Goal: Task Accomplishment & Management: Manage account settings

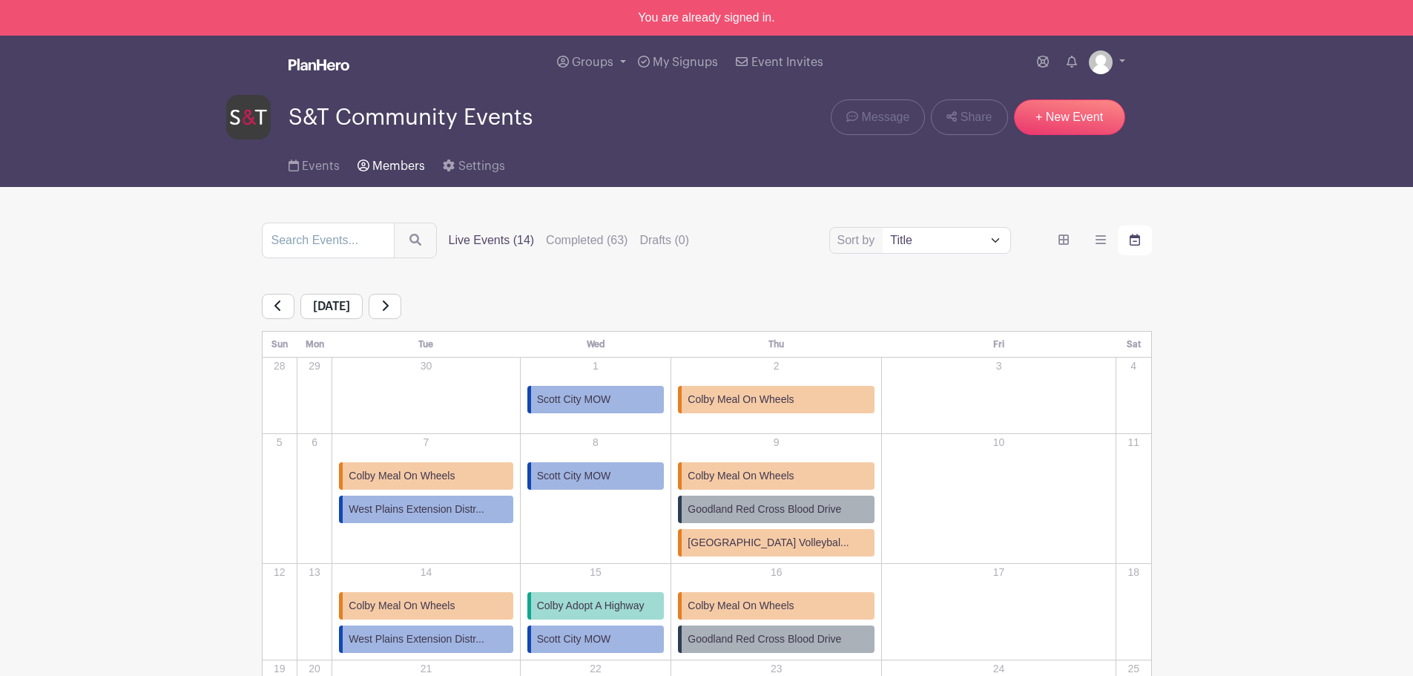
click at [397, 162] on span "Members" at bounding box center [398, 166] width 53 height 12
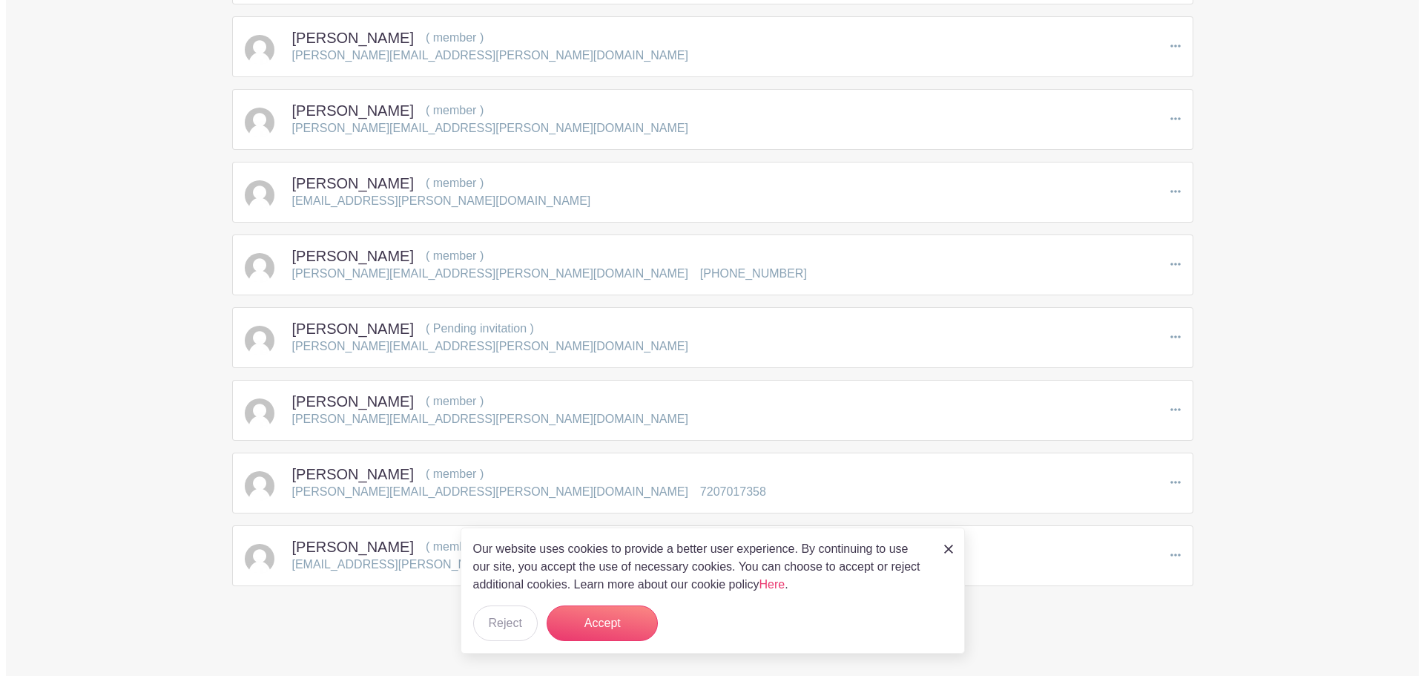
scroll to position [3588, 0]
click at [430, 412] on p "[PERSON_NAME][EMAIL_ADDRESS][PERSON_NAME][DOMAIN_NAME]" at bounding box center [484, 416] width 396 height 18
click at [1167, 402] on icon at bounding box center [1169, 406] width 10 height 12
click at [1200, 438] on link "Edit" at bounding box center [1230, 433] width 131 height 24
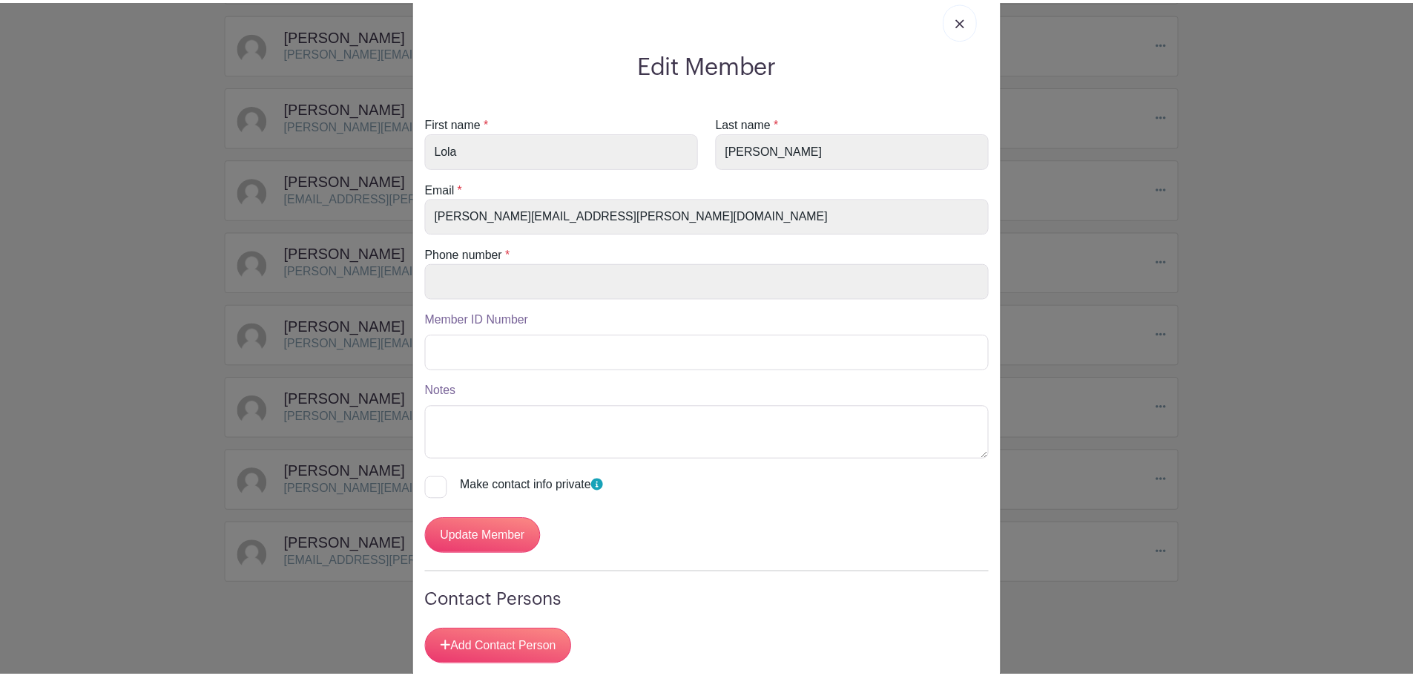
scroll to position [66, 0]
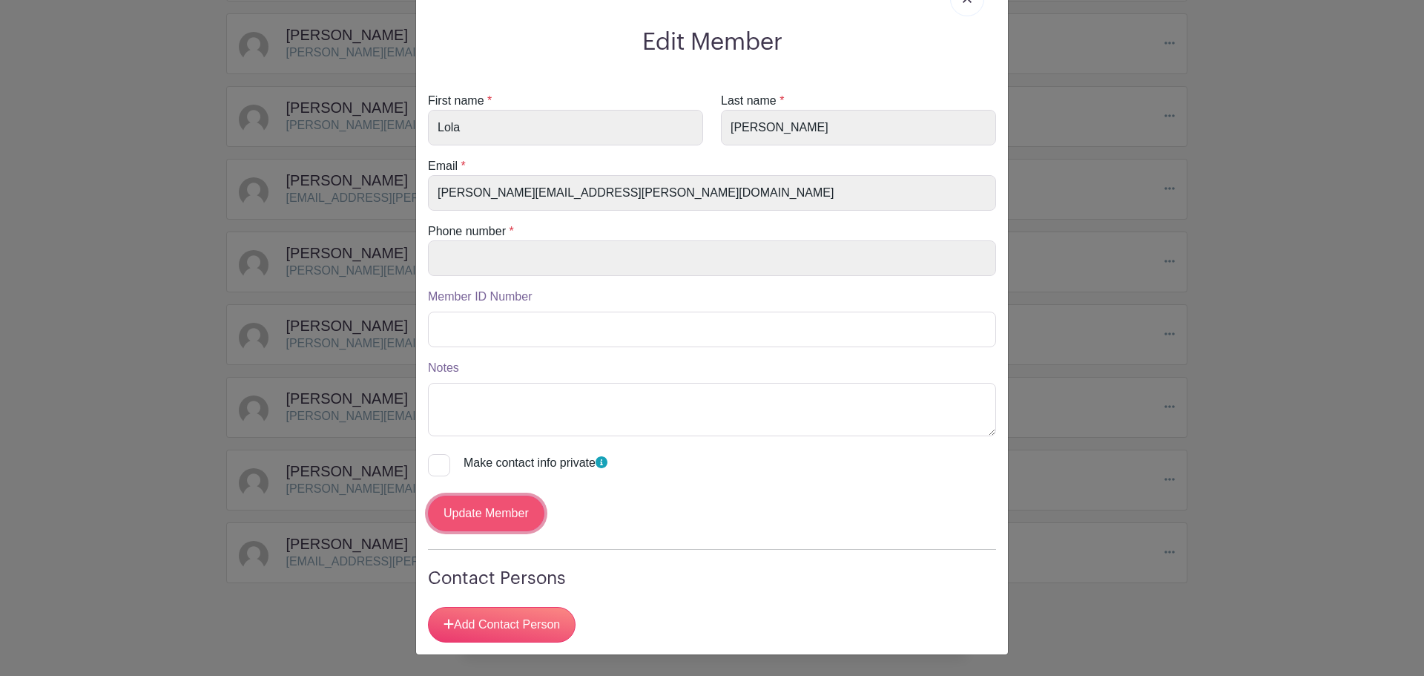
click at [478, 521] on input "Update Member" at bounding box center [486, 513] width 116 height 36
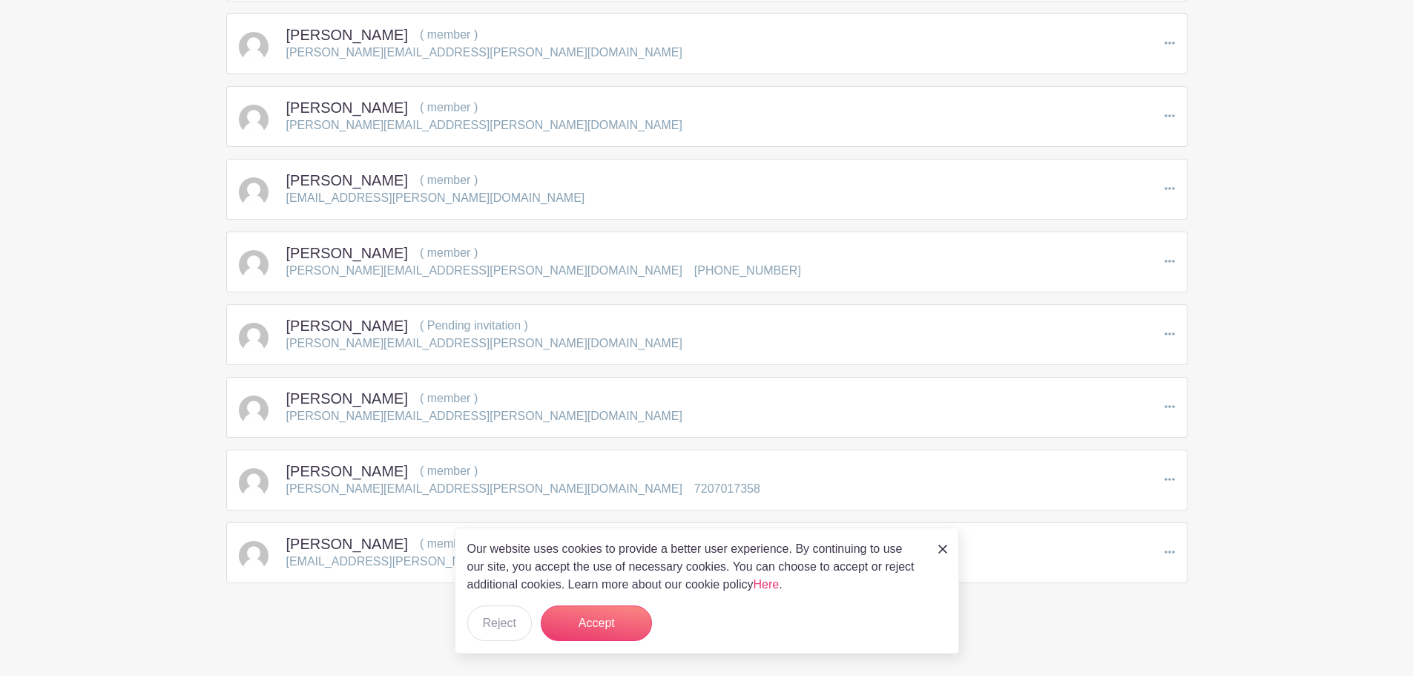
click at [945, 548] on img at bounding box center [942, 548] width 9 height 9
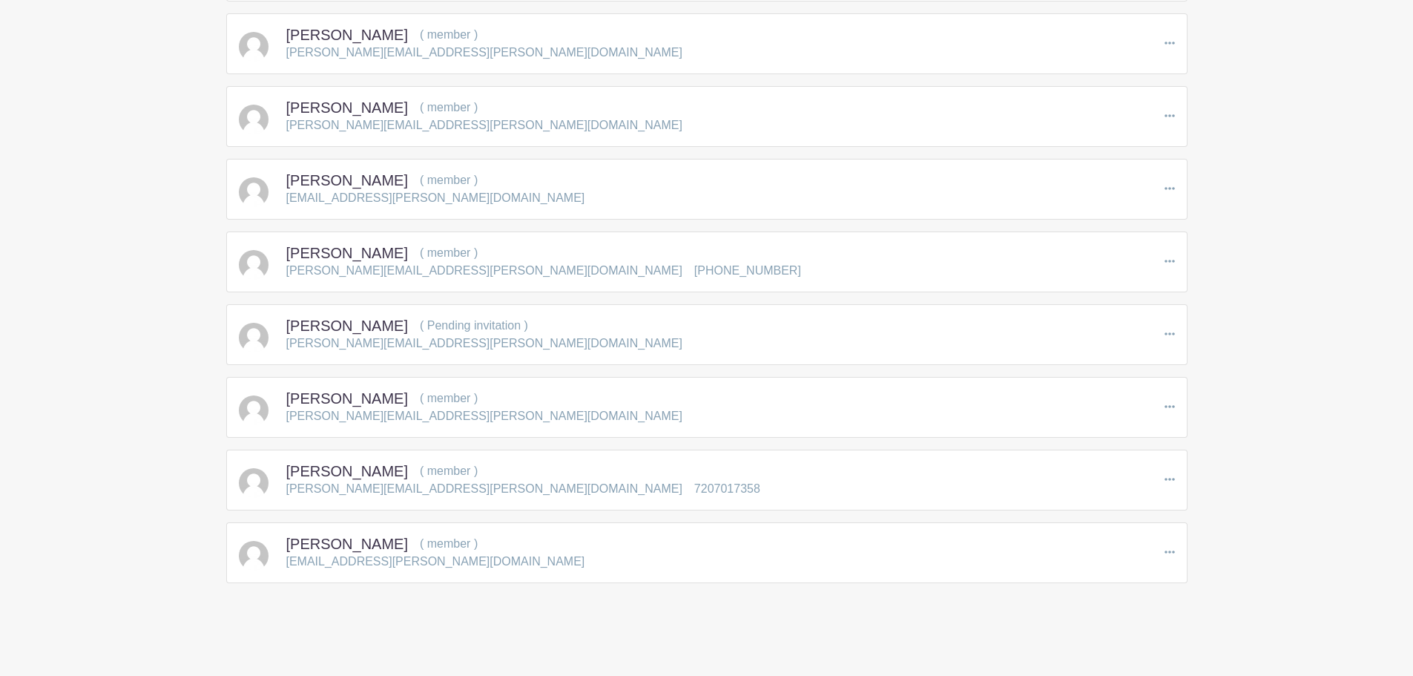
click at [1178, 407] on div "[PERSON_NAME] ( member ) [PERSON_NAME][EMAIL_ADDRESS][PERSON_NAME][DOMAIN_NAME]…" at bounding box center [706, 407] width 961 height 61
click at [1165, 406] on icon at bounding box center [1169, 406] width 10 height 3
click at [1204, 463] on link "Remove Member" at bounding box center [1230, 470] width 131 height 24
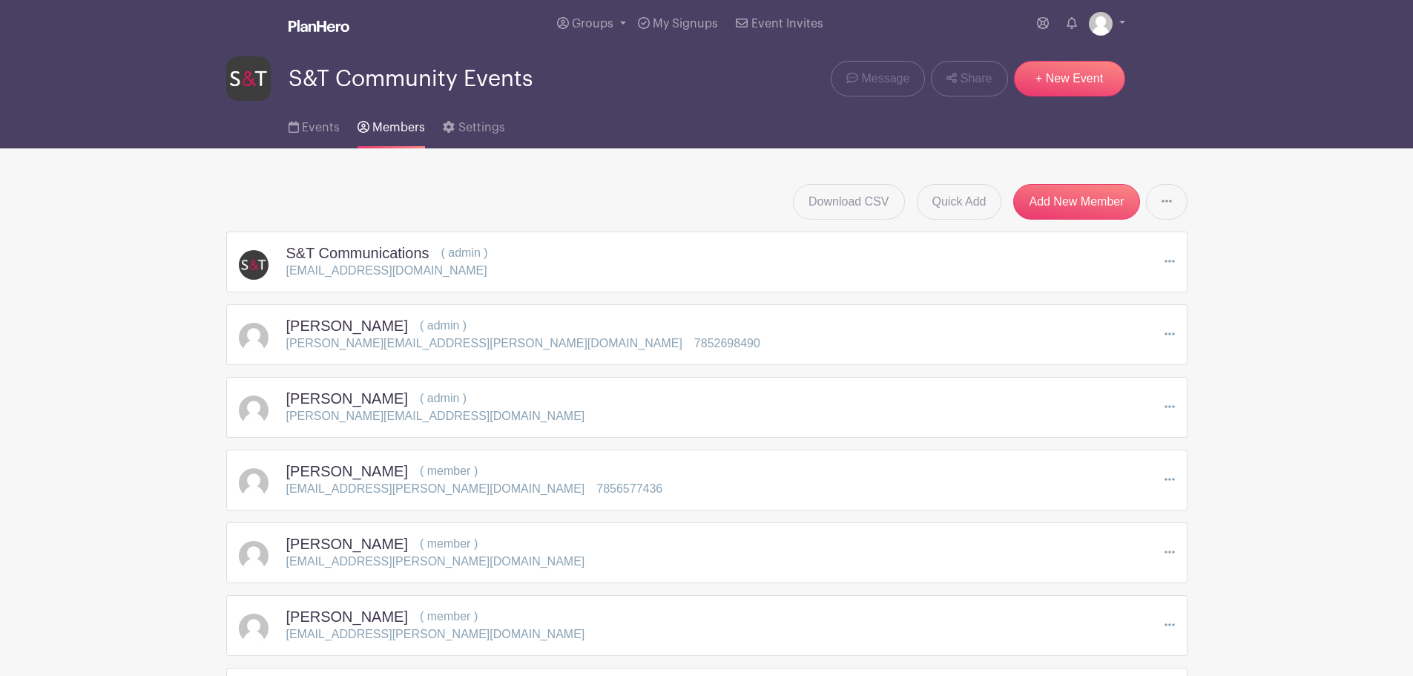
scroll to position [0, 0]
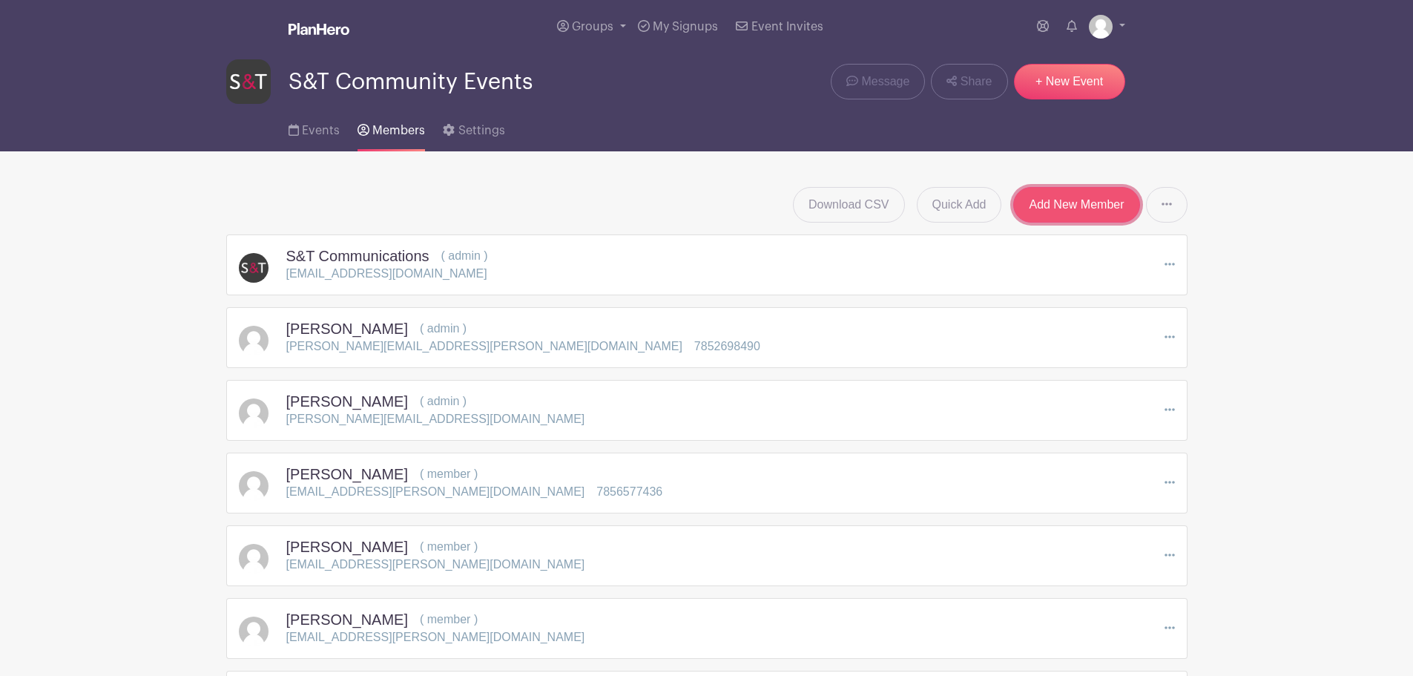
click at [1073, 191] on link "Add New Member" at bounding box center [1076, 205] width 126 height 36
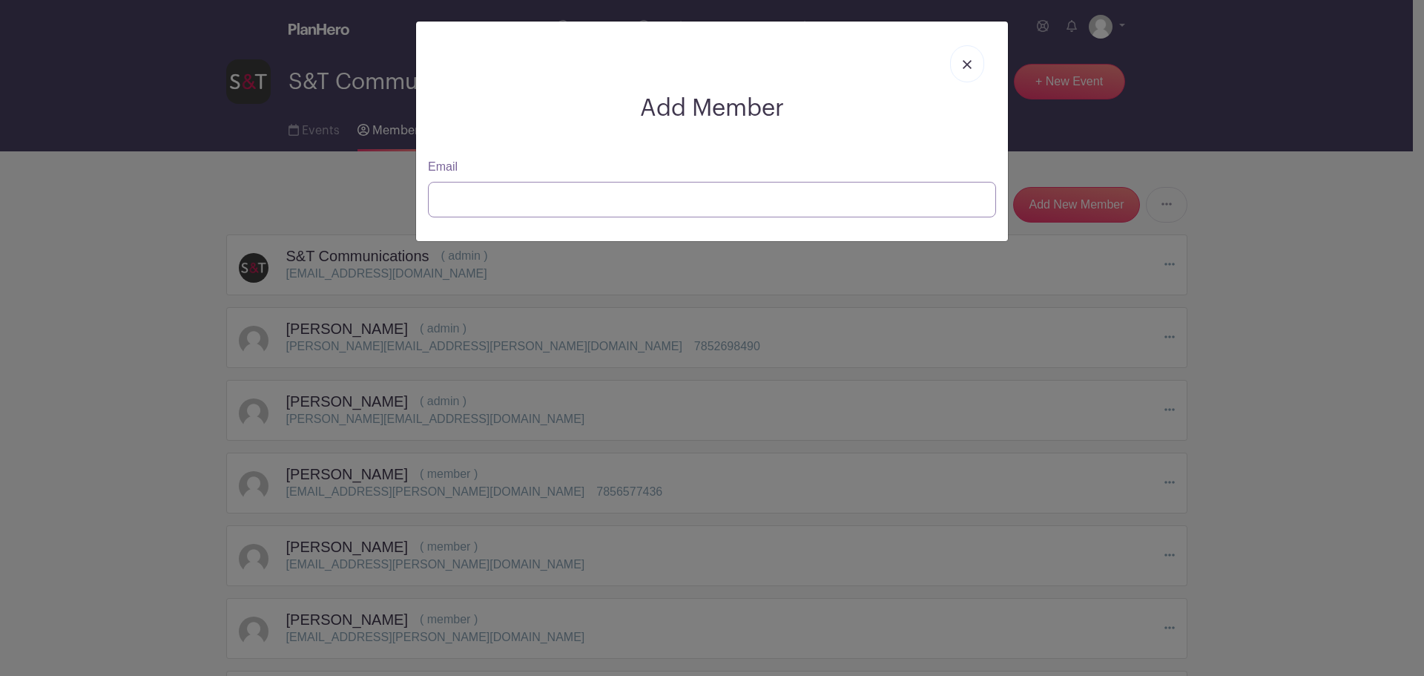
click at [749, 197] on input "Email" at bounding box center [712, 200] width 568 height 36
click at [593, 201] on input "lol" at bounding box center [712, 200] width 568 height 36
type input "l"
paste input "[EMAIL_ADDRESS][PERSON_NAME][DOMAIN_NAME]"
type input "[EMAIL_ADDRESS][PERSON_NAME][DOMAIN_NAME]"
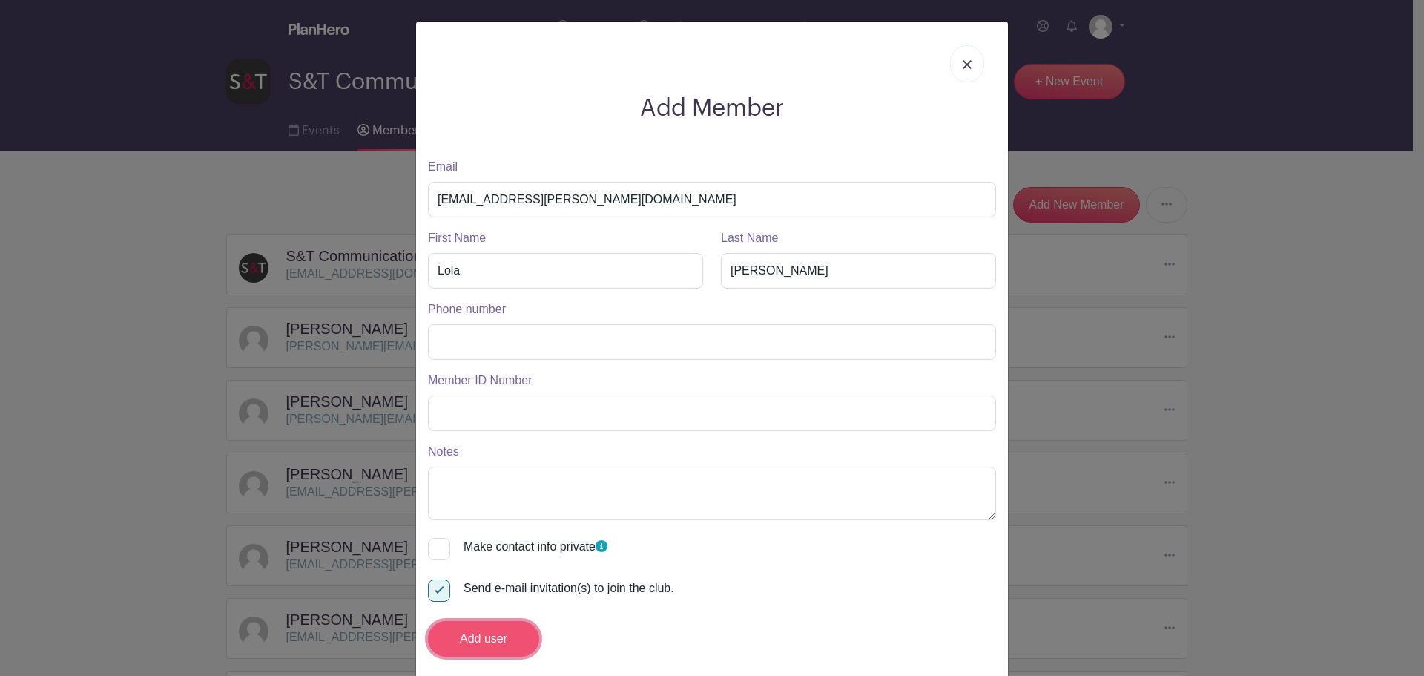
click at [477, 639] on input "Add user" at bounding box center [483, 639] width 111 height 36
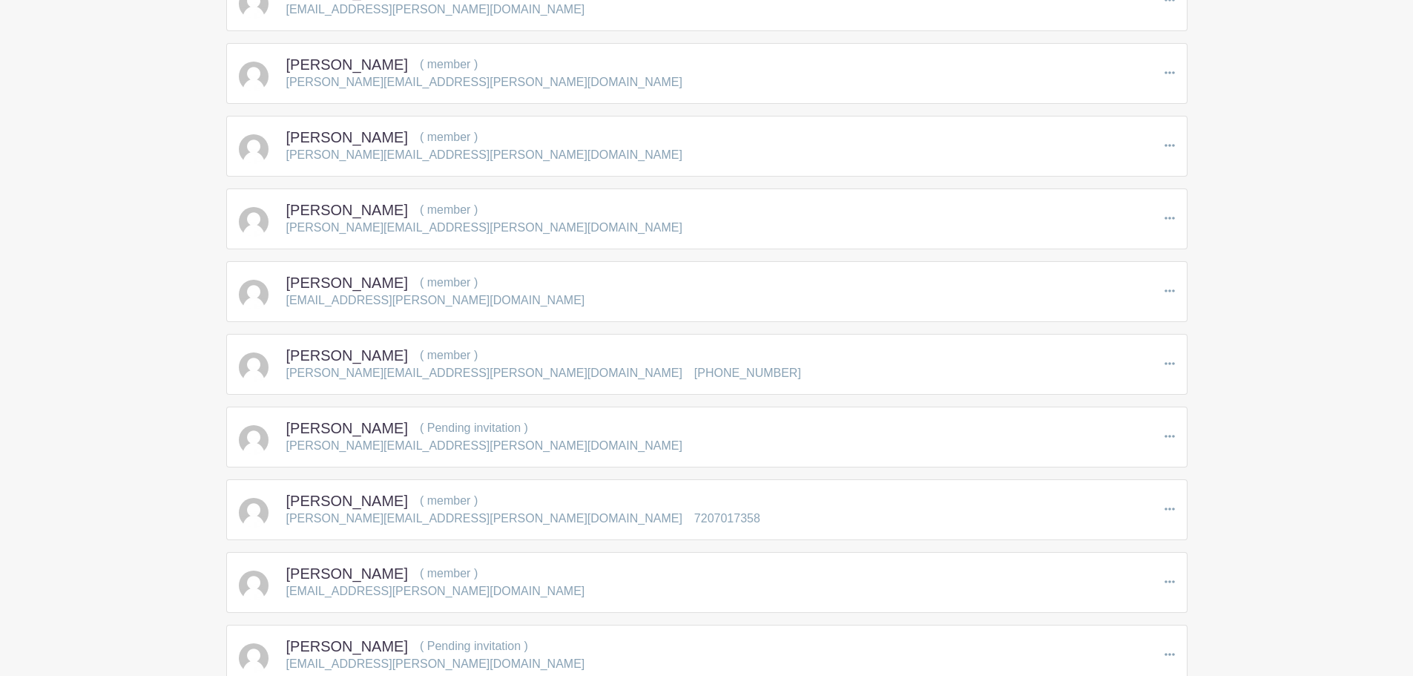
scroll to position [3588, 0]
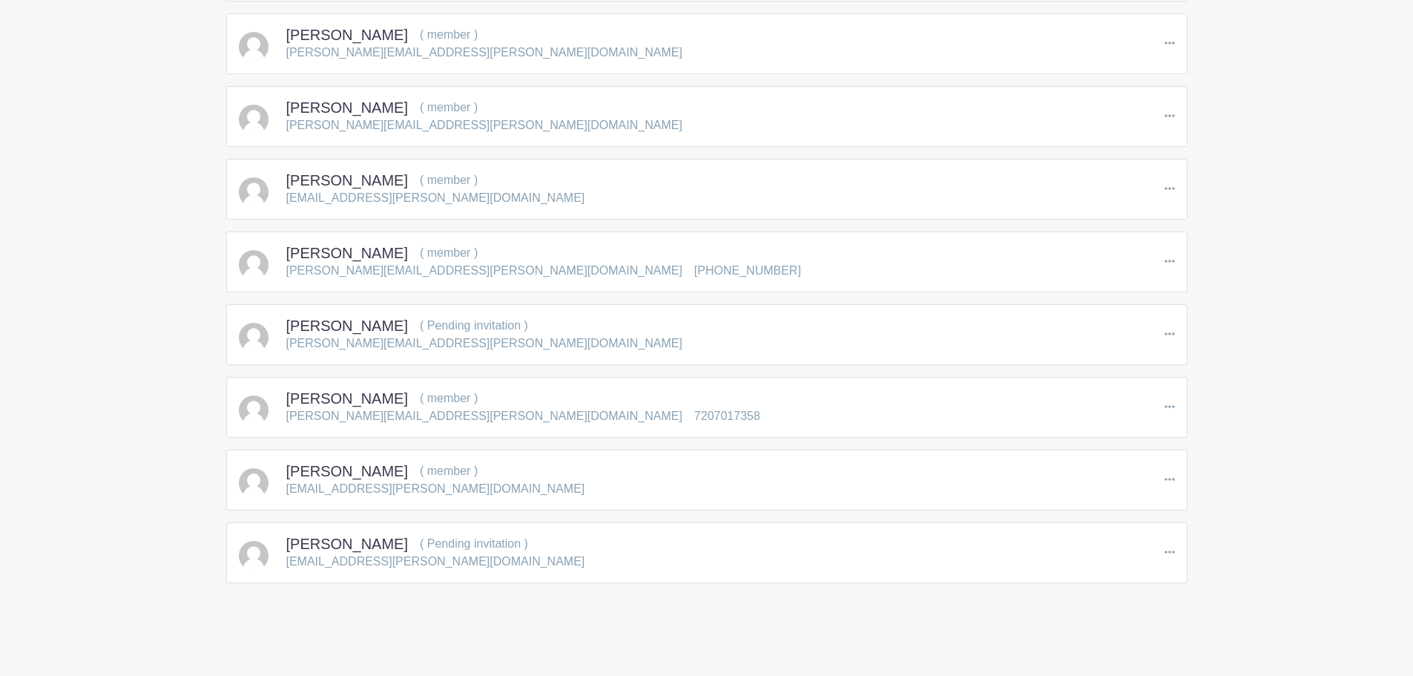
click at [507, 337] on div "[PERSON_NAME] ( Pending invitation ) [PERSON_NAME][EMAIL_ADDRESS][PERSON_NAME][…" at bounding box center [707, 335] width 936 height 36
click at [1170, 336] on icon at bounding box center [1169, 334] width 10 height 12
click at [1207, 391] on link "Resend Invitation" at bounding box center [1231, 384] width 133 height 24
